Goal: Information Seeking & Learning: Learn about a topic

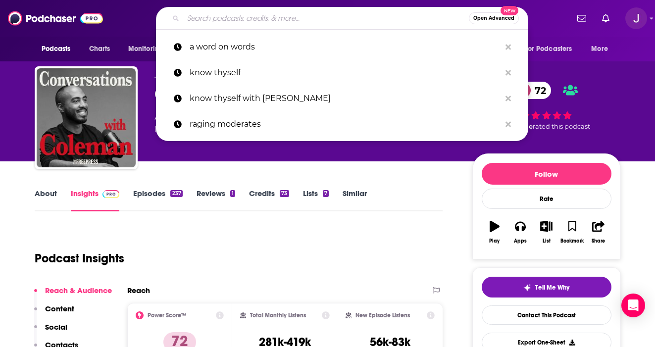
click at [230, 21] on input "Search podcasts, credits, & more..." at bounding box center [325, 18] width 285 height 16
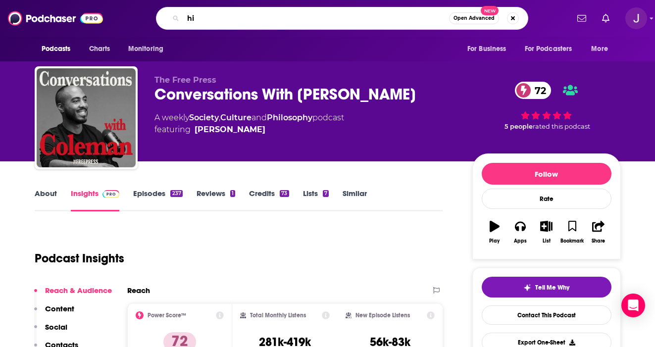
type input "h"
type input "american history"
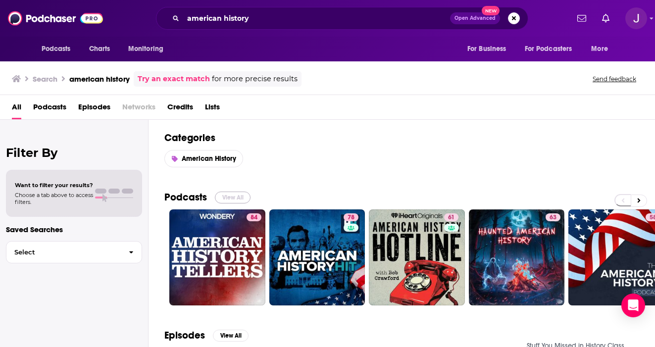
click at [230, 198] on button "View All" at bounding box center [233, 197] width 36 height 12
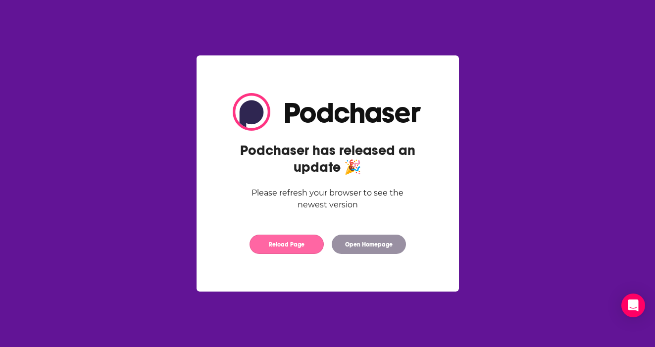
click at [300, 250] on button "Reload Page" at bounding box center [286, 244] width 74 height 19
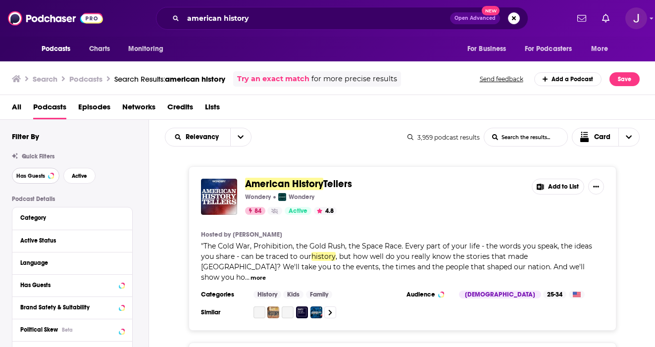
click at [29, 179] on span "Has Guests" at bounding box center [30, 175] width 29 height 5
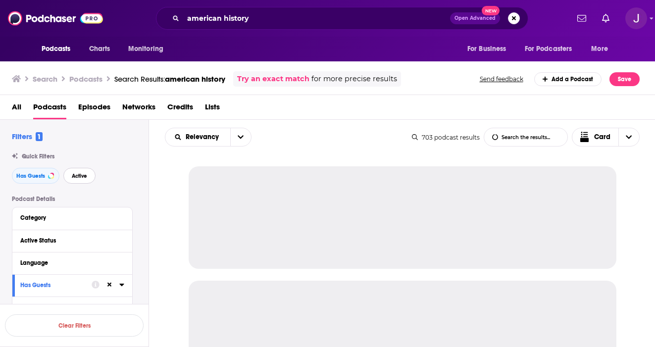
click at [78, 182] on button "Active" at bounding box center [79, 176] width 32 height 16
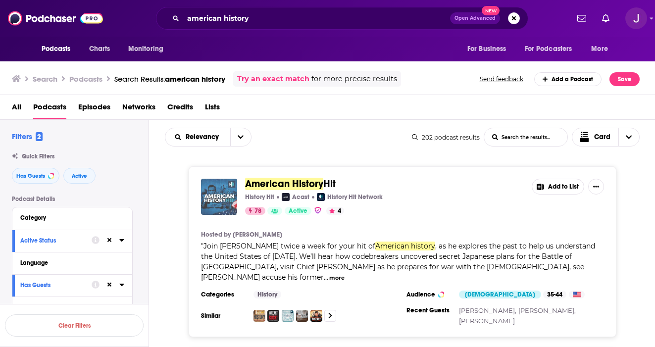
click at [228, 206] on img "American History Hit" at bounding box center [219, 197] width 36 height 36
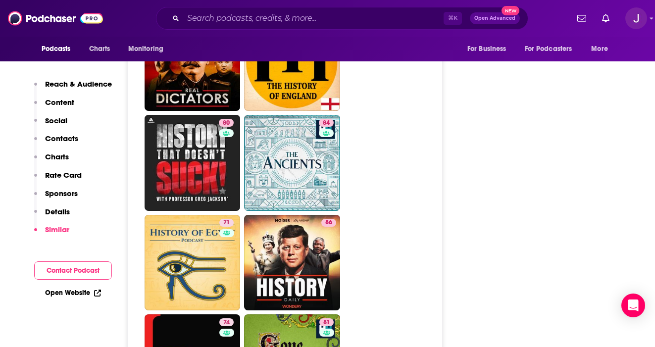
scroll to position [2729, 0]
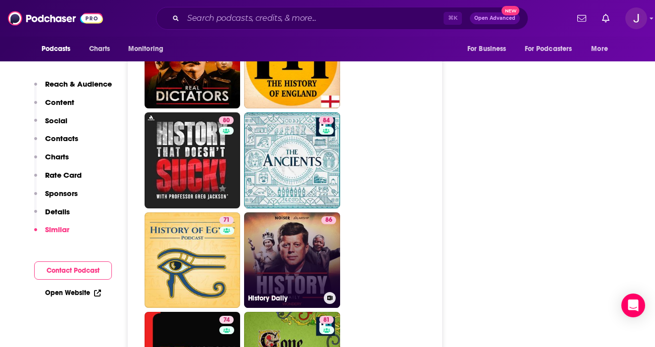
click at [304, 212] on link "86 History Daily" at bounding box center [292, 260] width 96 height 96
type input "https://www.podchaser.com/podcasts/history-daily-2142428"
